Goal: Task Accomplishment & Management: Manage account settings

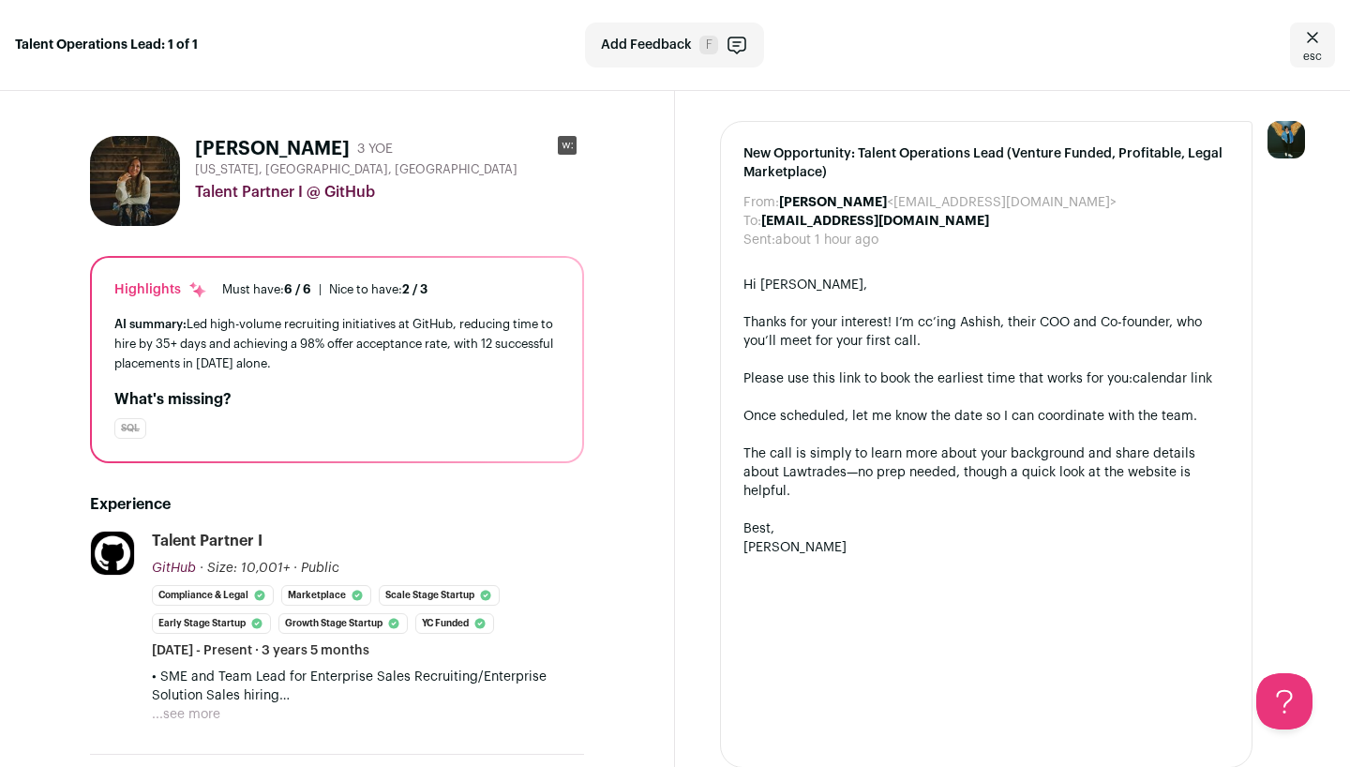
click at [141, 57] on div "Talent Operations Lead: 1 of 1 Add Feedback F esc" at bounding box center [675, 45] width 1350 height 91
click at [1308, 34] on icon "Close" at bounding box center [1312, 37] width 11 height 10
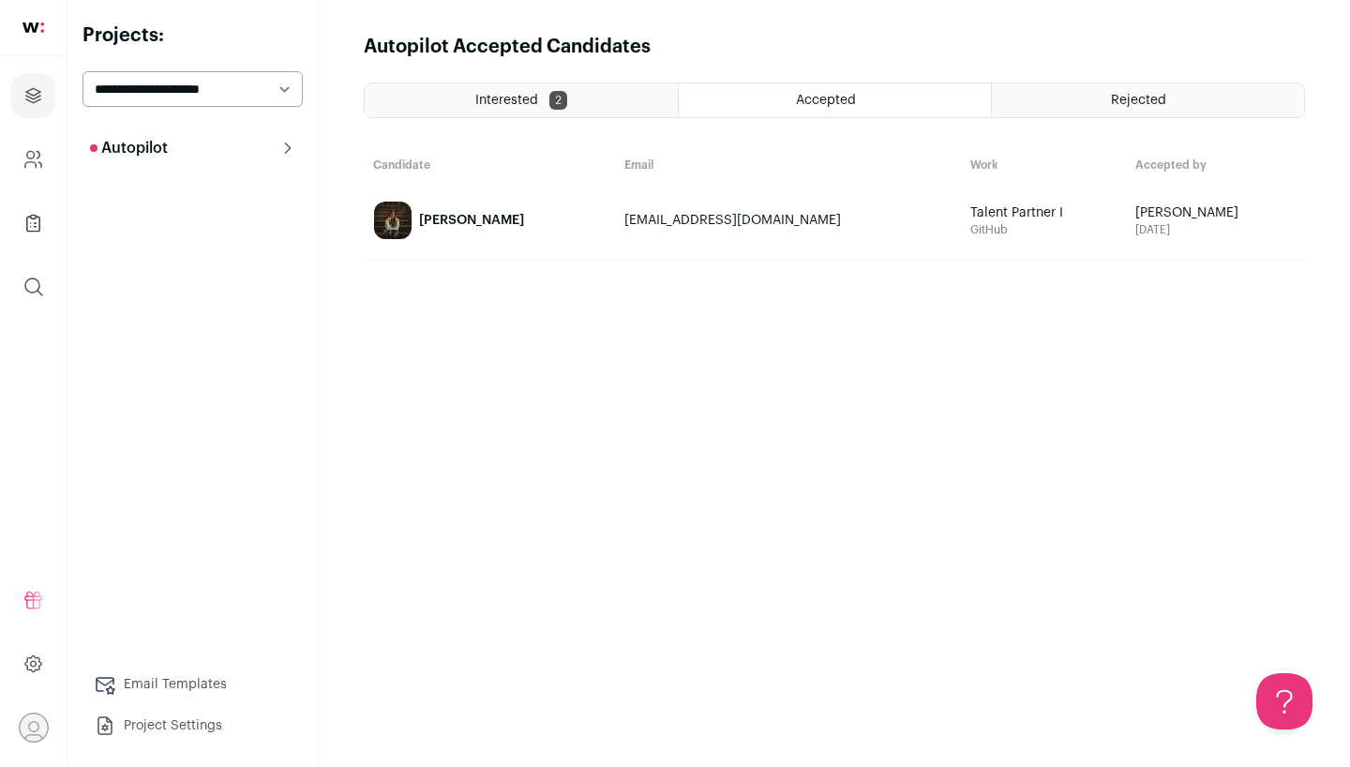
click at [1082, 101] on div "Rejected" at bounding box center [1148, 100] width 312 height 34
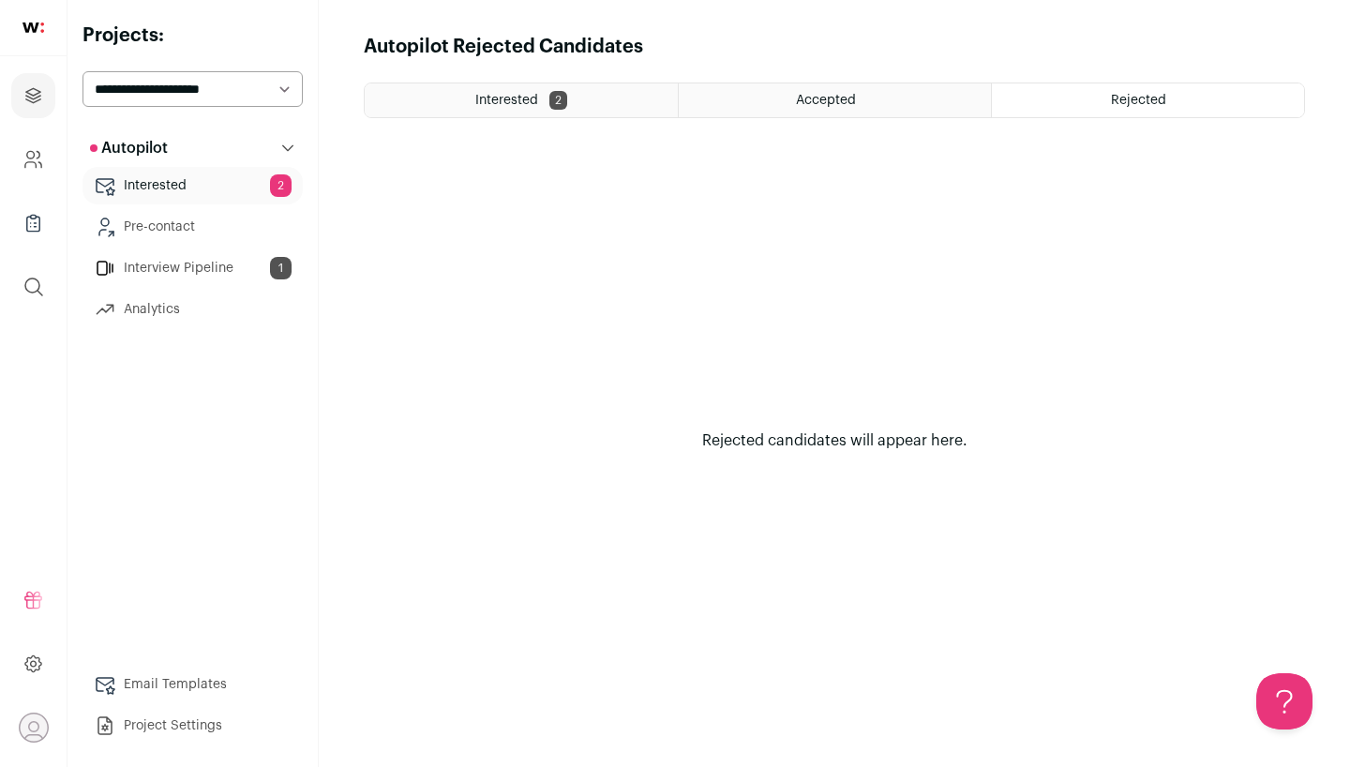
click at [201, 269] on link "Interview Pipeline 1" at bounding box center [193, 268] width 220 height 38
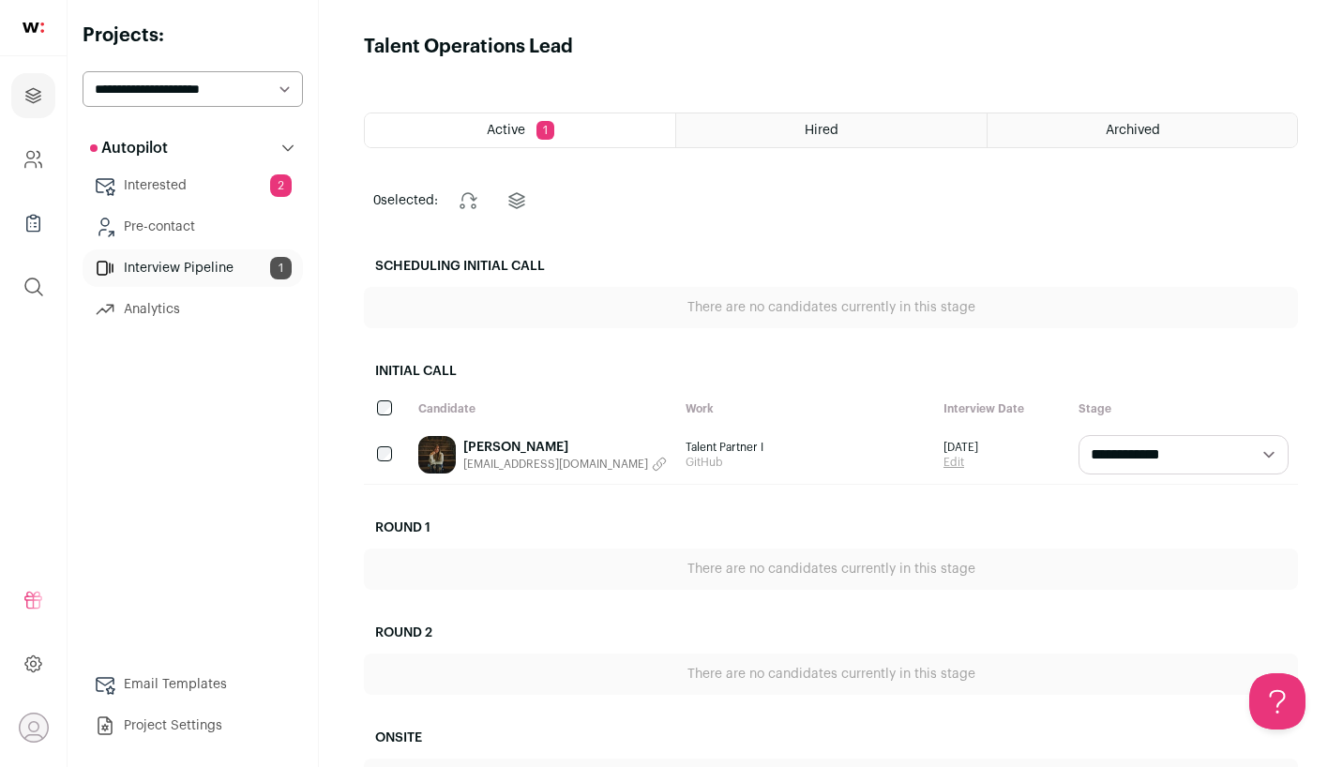
click at [191, 186] on link "Interested 2" at bounding box center [193, 186] width 220 height 38
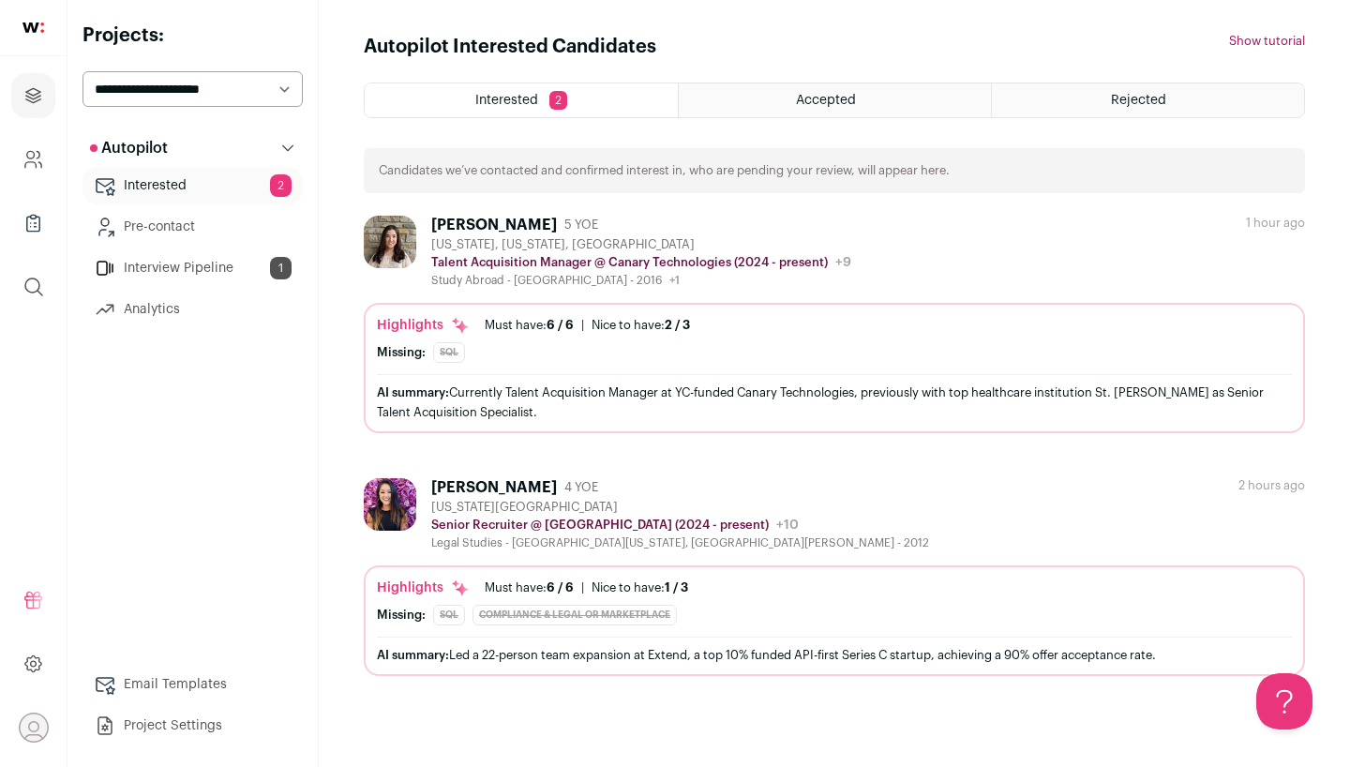
click at [537, 410] on div "AI summary: Currently Talent Acquisition Manager at YC-funded Canary Technologi…" at bounding box center [834, 402] width 915 height 39
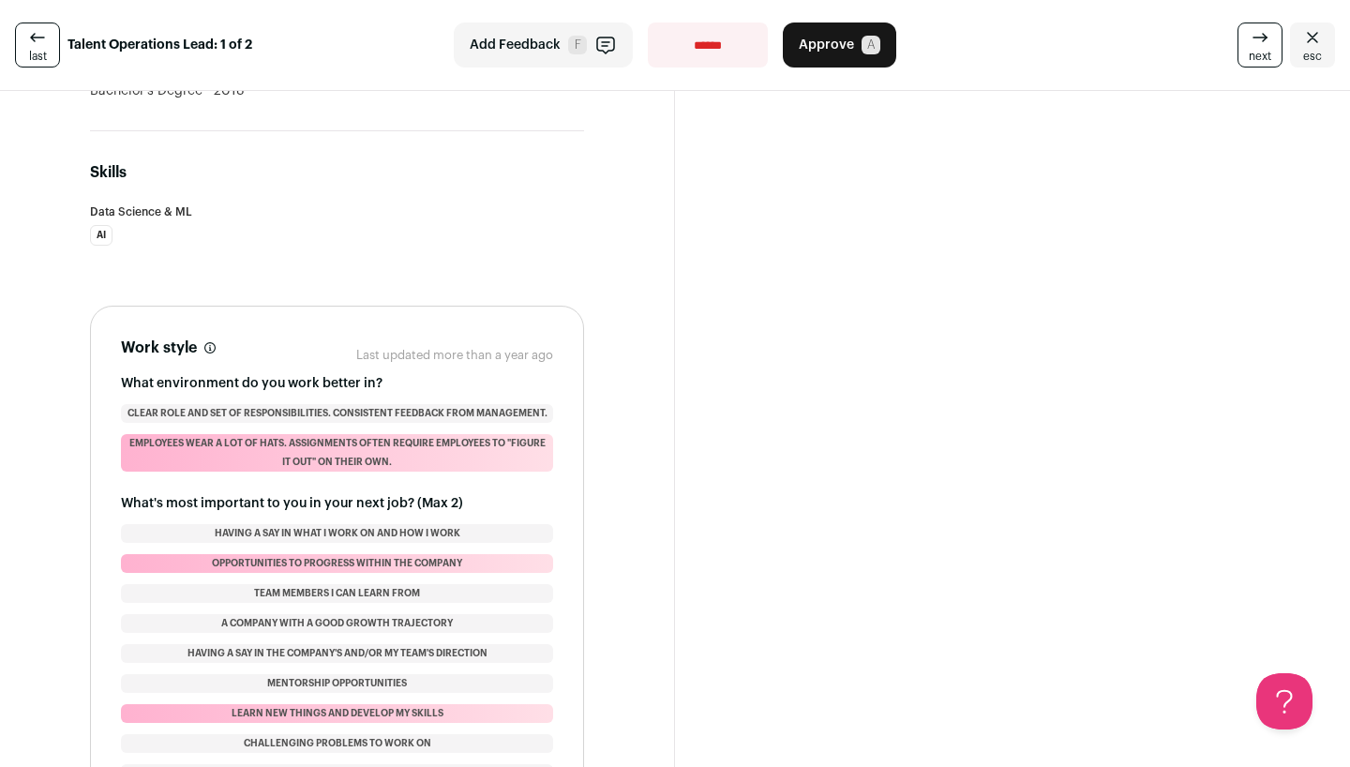
scroll to position [1225, 0]
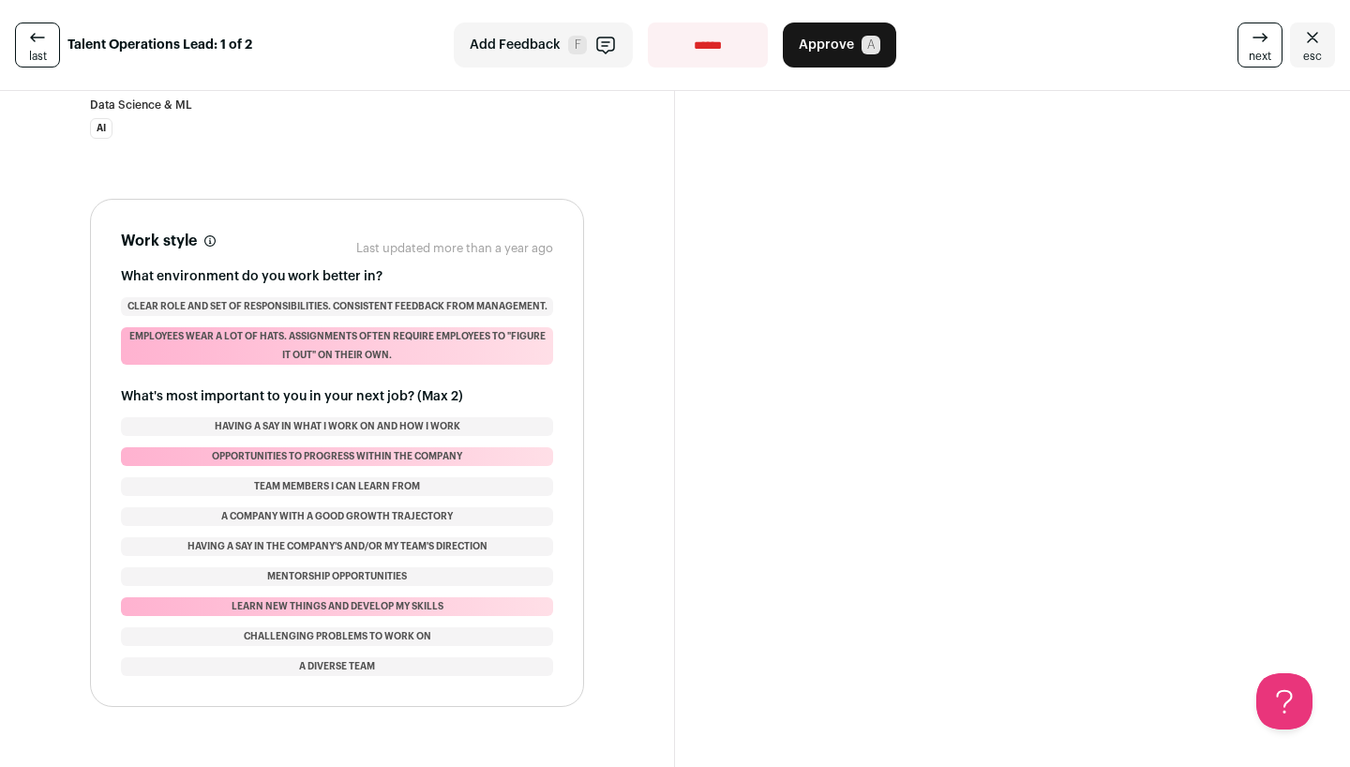
click at [855, 49] on button "Approve A" at bounding box center [839, 45] width 113 height 45
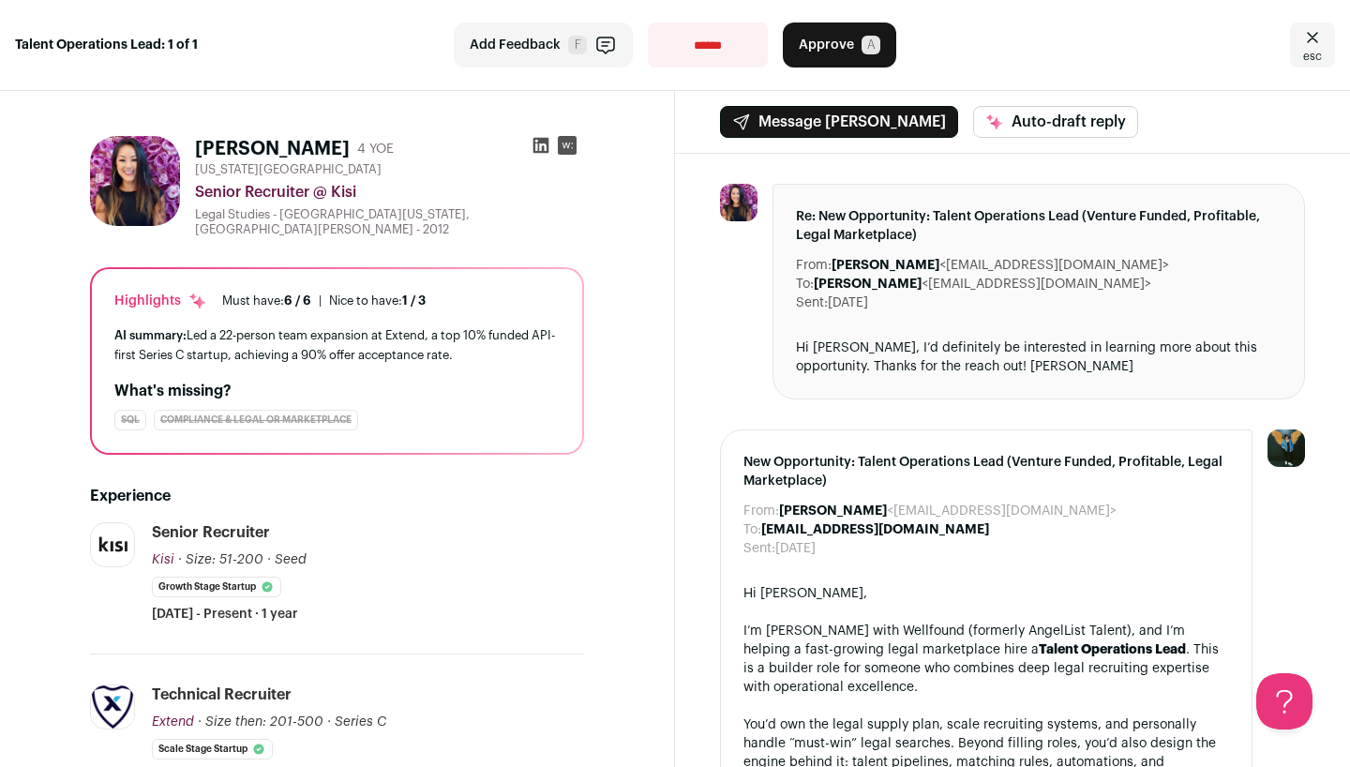
click at [871, 58] on button "Approve A" at bounding box center [839, 45] width 113 height 45
